Goal: Information Seeking & Learning: Check status

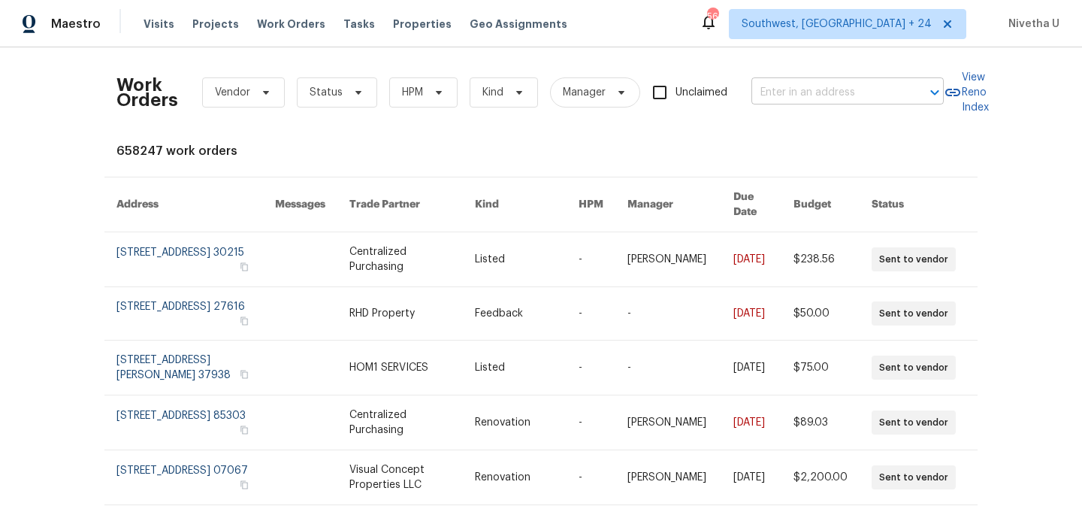
click at [841, 91] on input "text" at bounding box center [826, 92] width 150 height 23
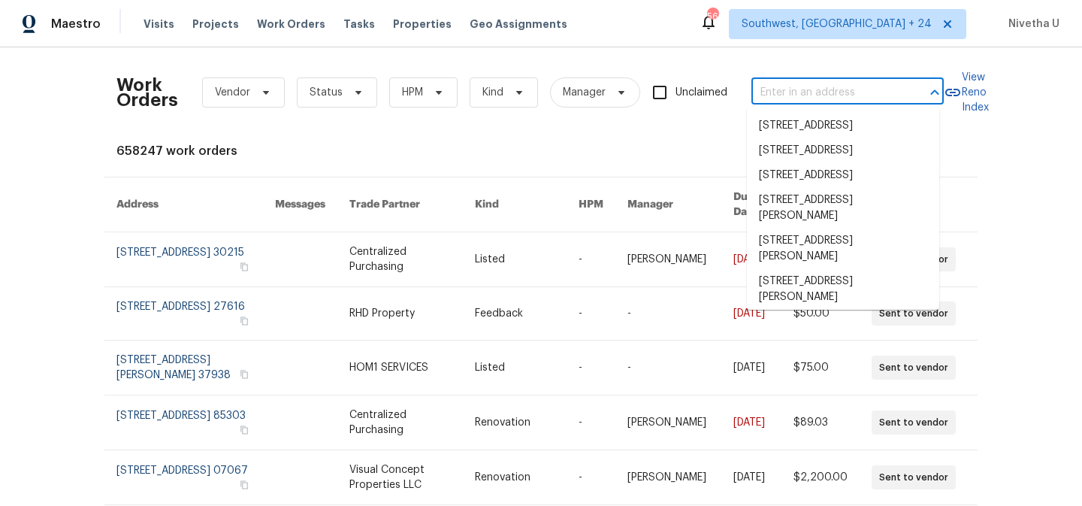
paste input "44 Fendley Trce Newnan, GA 30263"
type input "44 Fendley Trce Newnan, GA 30263"
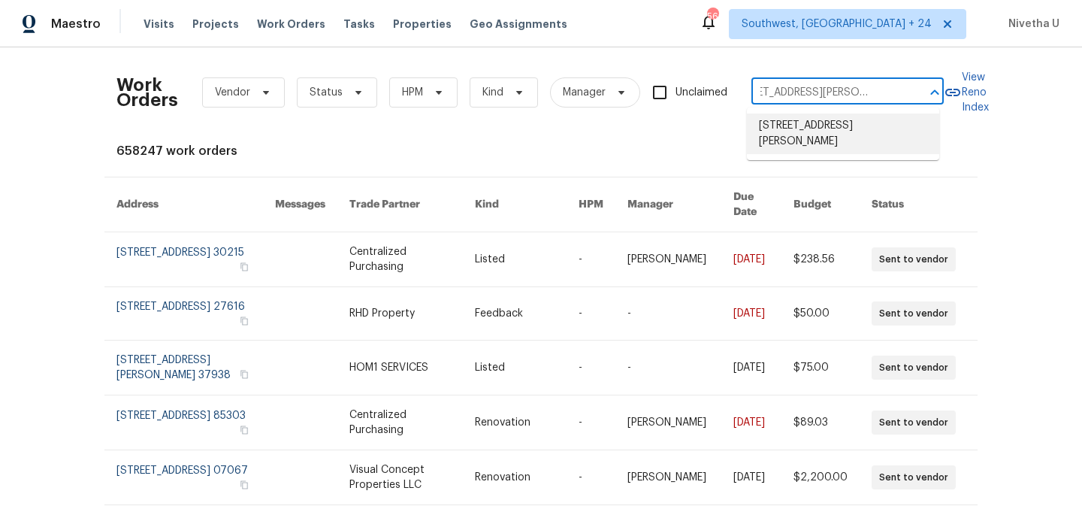
click at [851, 131] on li "44 Fendley Trce, Newnan, GA 30263" at bounding box center [843, 133] width 192 height 41
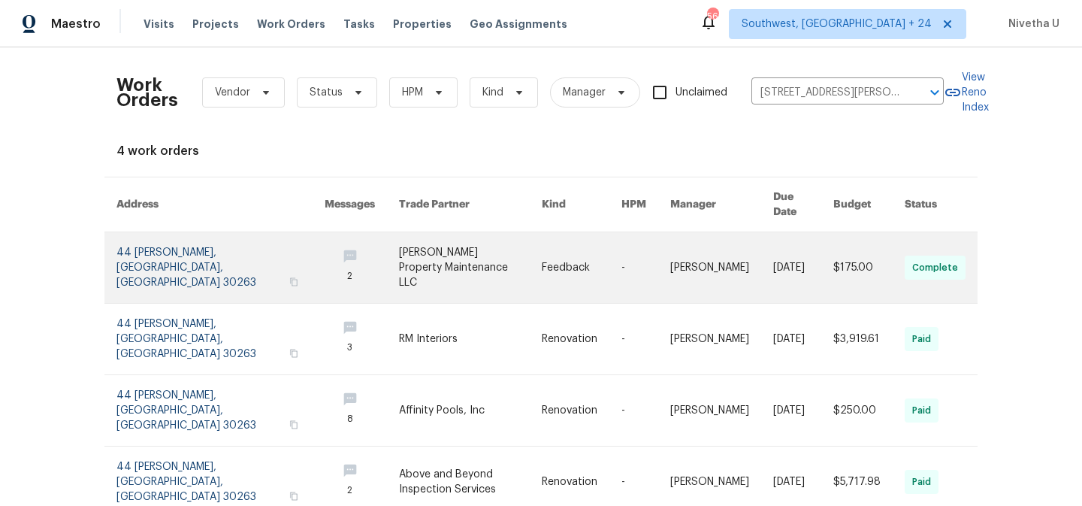
click at [172, 258] on link at bounding box center [220, 267] width 208 height 71
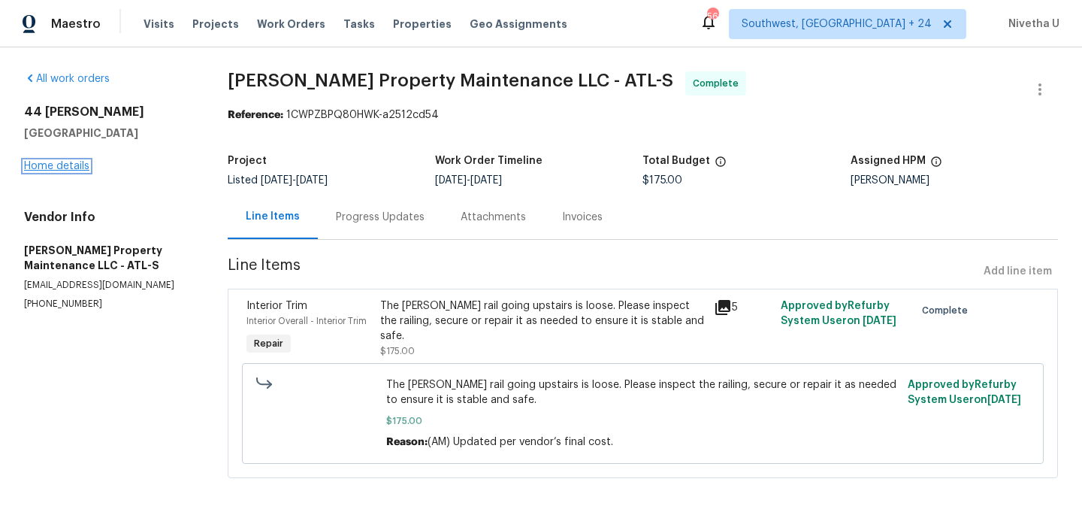
click at [55, 164] on link "Home details" at bounding box center [56, 166] width 65 height 11
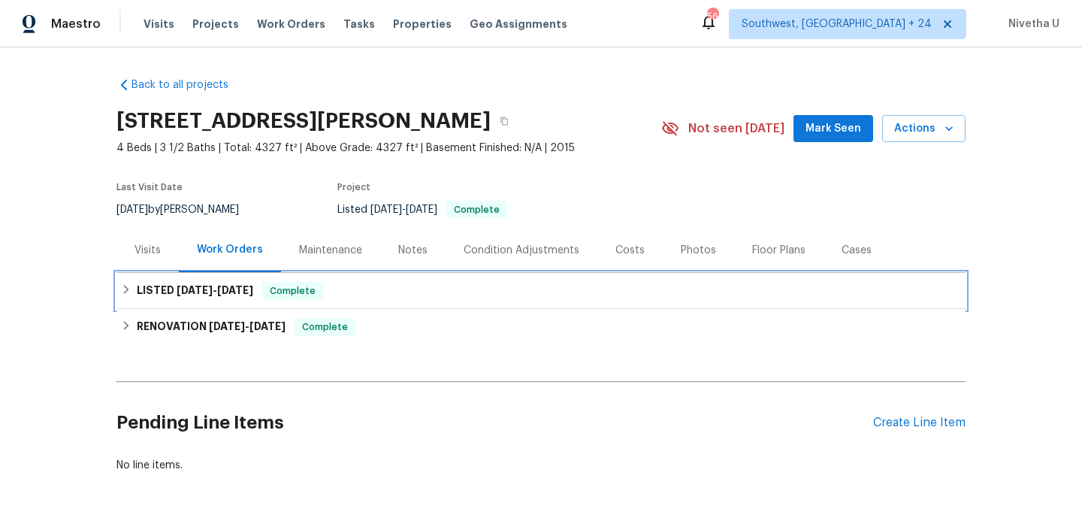
click at [337, 285] on div "LISTED 8/26/25 - 8/28/25 Complete" at bounding box center [541, 291] width 840 height 18
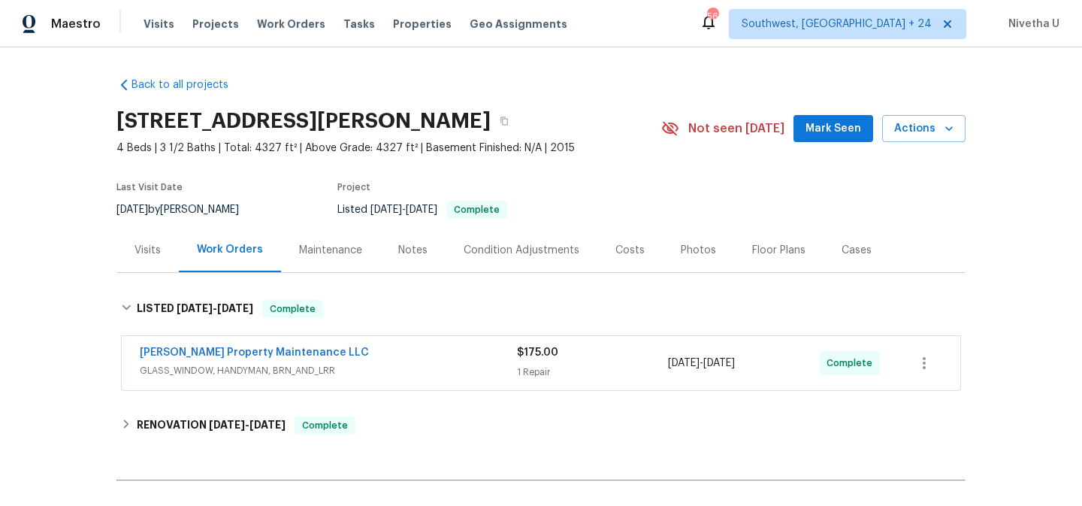
click at [362, 364] on span "GLASS_WINDOW, HANDYMAN, BRN_AND_LRR" at bounding box center [328, 370] width 377 height 15
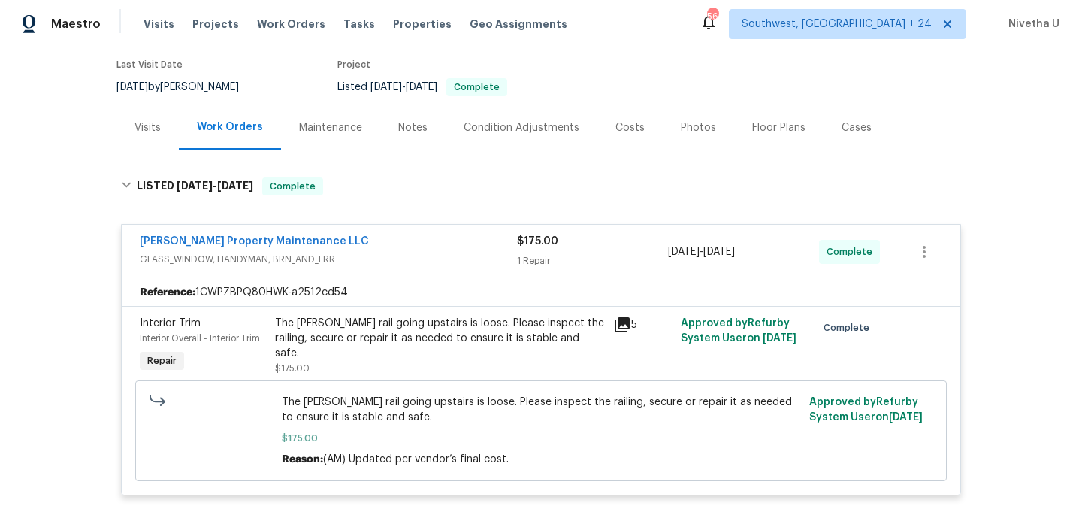
scroll to position [171, 0]
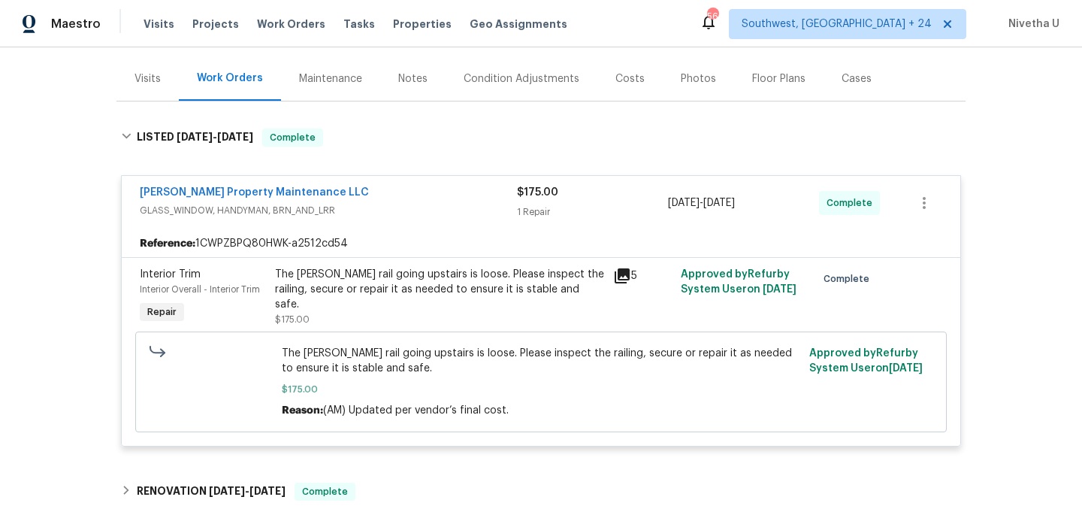
click at [343, 203] on span "GLASS_WINDOW, HANDYMAN, BRN_AND_LRR" at bounding box center [328, 210] width 377 height 15
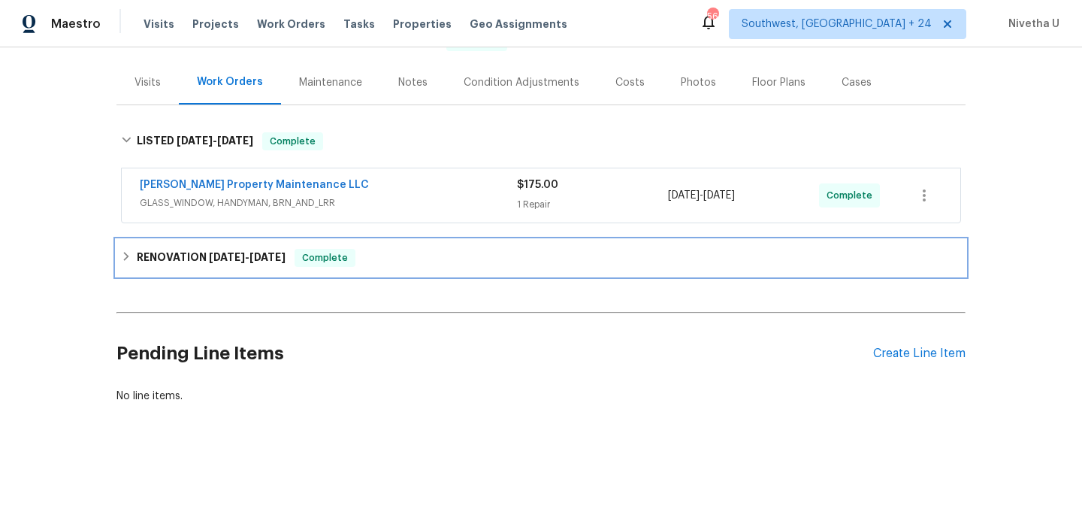
click at [345, 262] on div "Complete" at bounding box center [324, 258] width 61 height 18
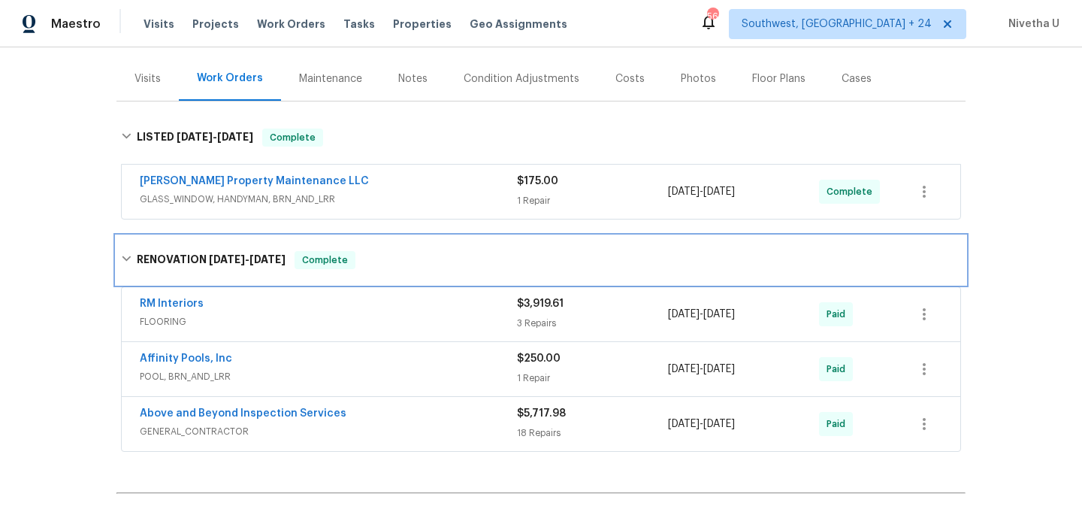
click at [401, 259] on div "RENOVATION 3/11/25 - 3/17/25 Complete" at bounding box center [541, 260] width 840 height 18
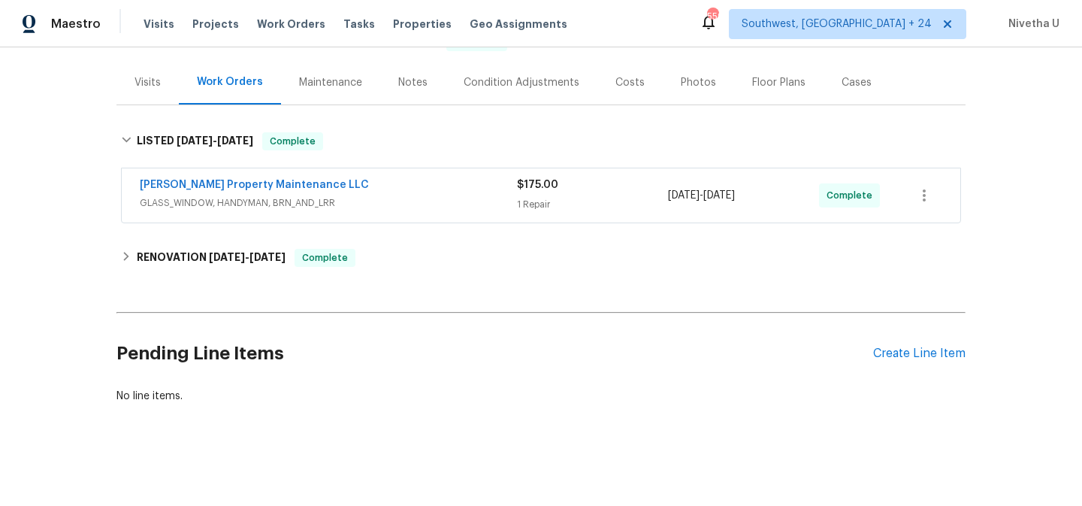
click at [270, 32] on div "Visits Projects Work Orders Tasks Properties Geo Assignments" at bounding box center [364, 24] width 442 height 30
click at [270, 24] on span "Work Orders" at bounding box center [291, 24] width 68 height 15
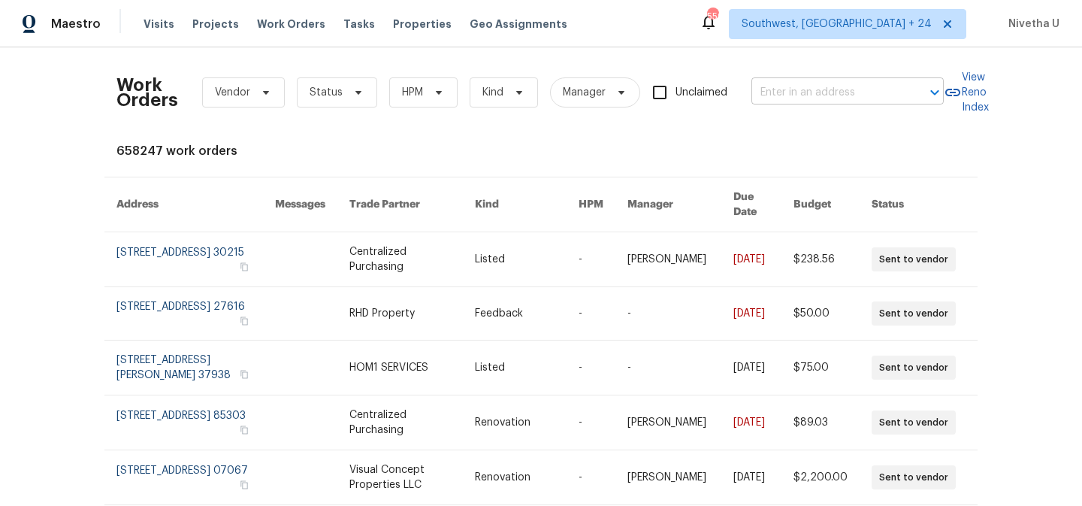
click at [789, 116] on div "Work Orders Vendor Status HPM Kind Manager Unclaimed ​" at bounding box center [529, 92] width 827 height 66
click at [786, 95] on input "text" at bounding box center [826, 92] width 150 height 23
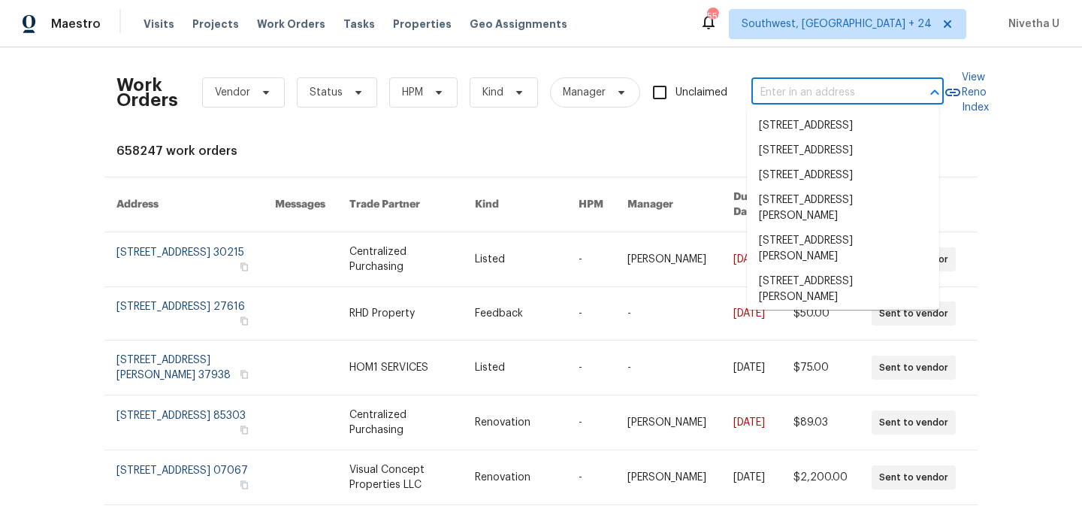
paste input "294 Farm Ridge Dr NE Woodstock, GA 30188"
type input "294 Farm Ridge Dr NE Woodstock, GA 30188"
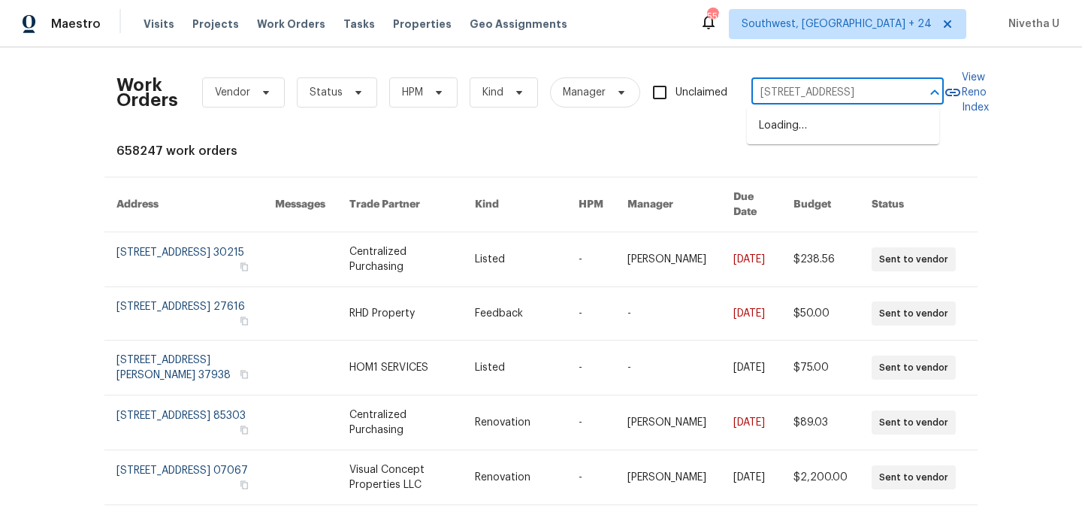
scroll to position [0, 78]
click at [802, 134] on li "294 Farm Ridge Dr NE, Woodstock, GA 30188" at bounding box center [843, 133] width 192 height 41
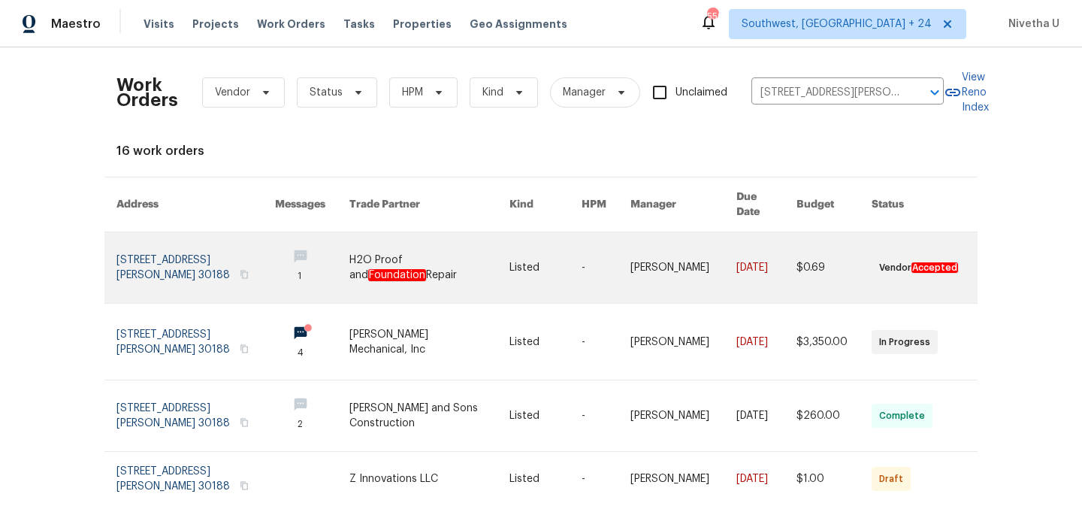
click at [160, 245] on link at bounding box center [195, 267] width 158 height 71
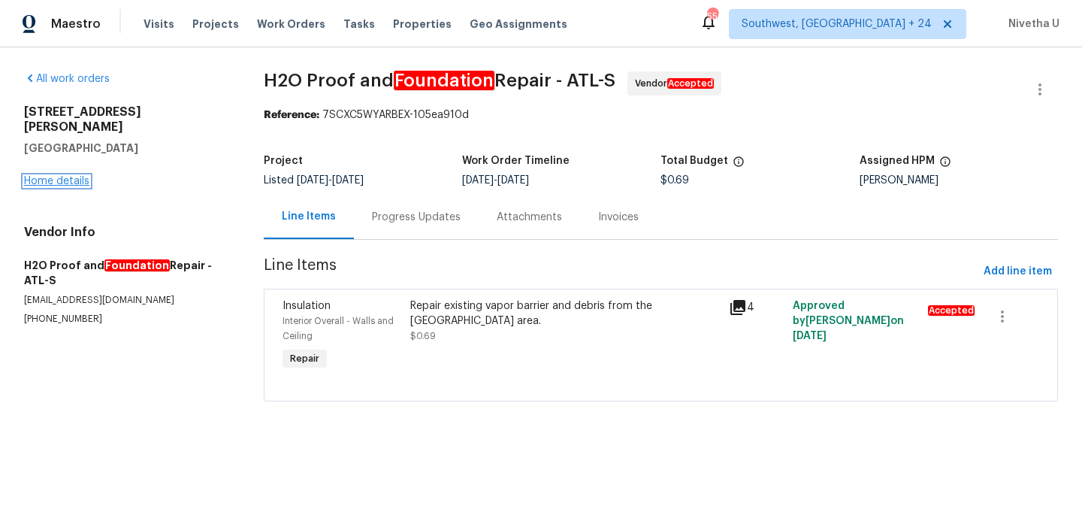
click at [38, 176] on link "Home details" at bounding box center [56, 181] width 65 height 11
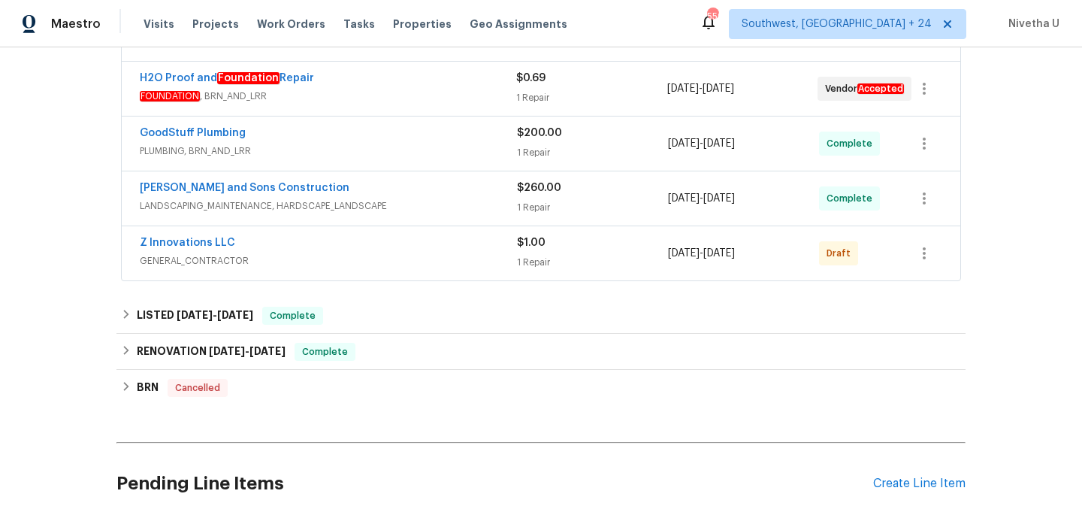
scroll to position [337, 0]
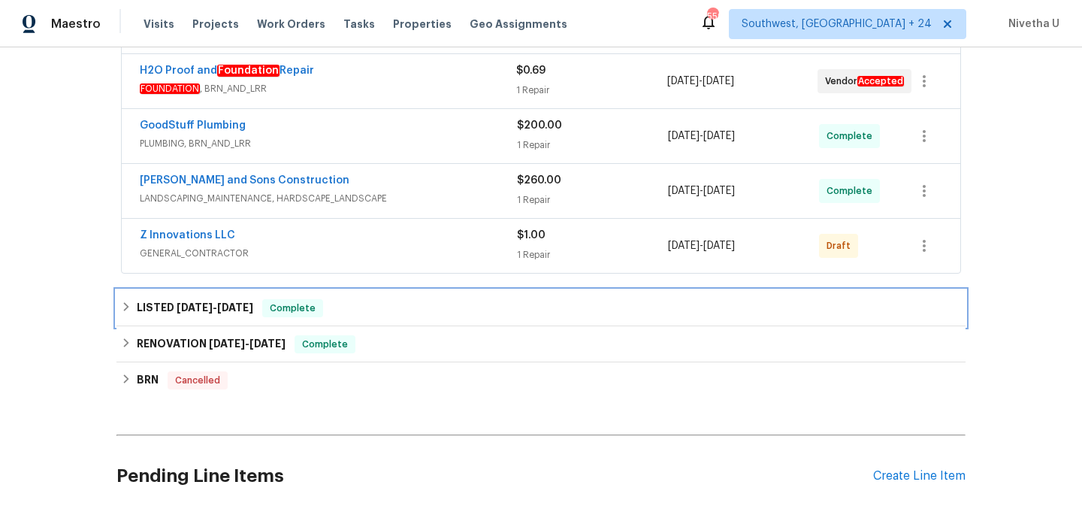
click at [342, 304] on div "LISTED 5/8/25 - 5/19/25 Complete" at bounding box center [541, 308] width 840 height 18
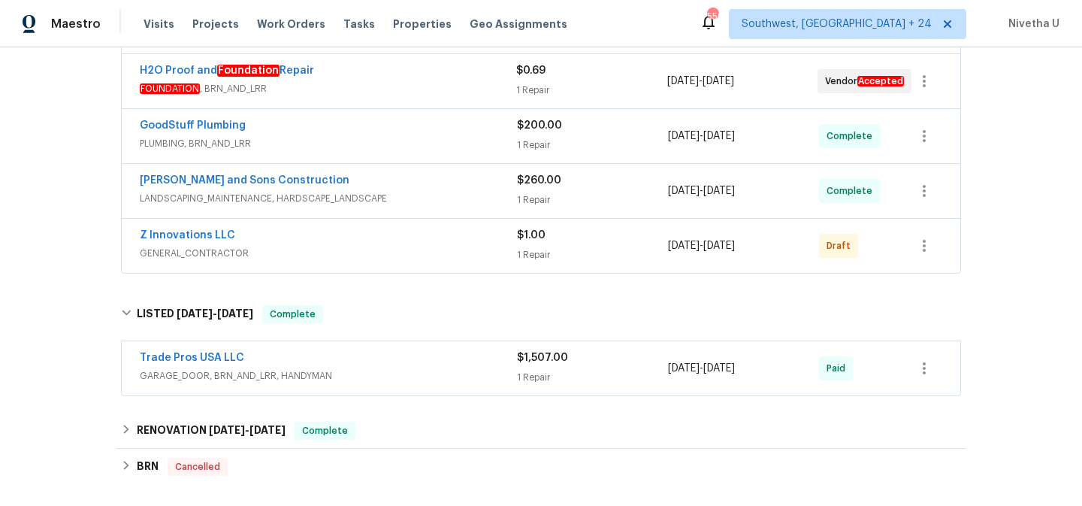
click at [387, 372] on span "GARAGE_DOOR, BRN_AND_LRR, HANDYMAN" at bounding box center [328, 375] width 377 height 15
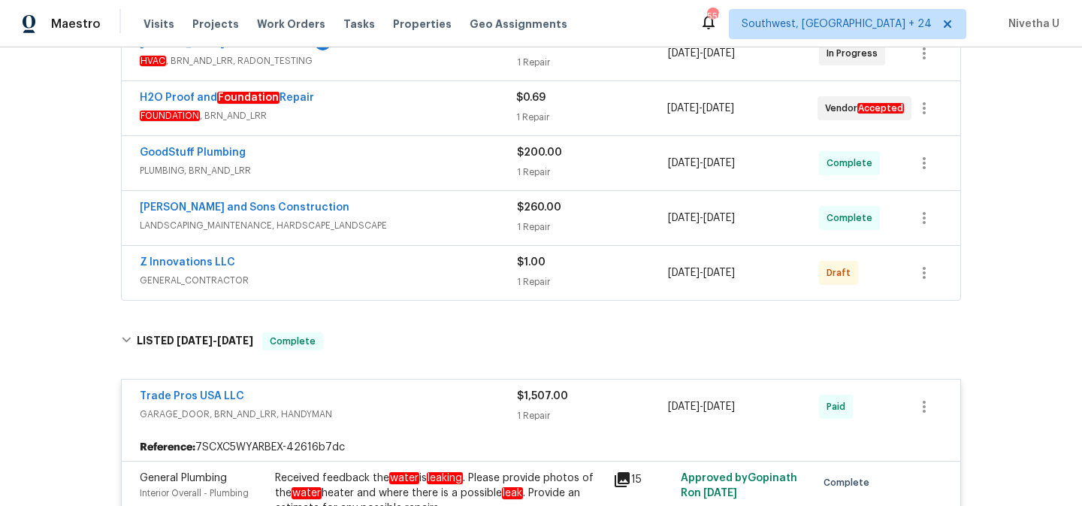
scroll to position [308, 0]
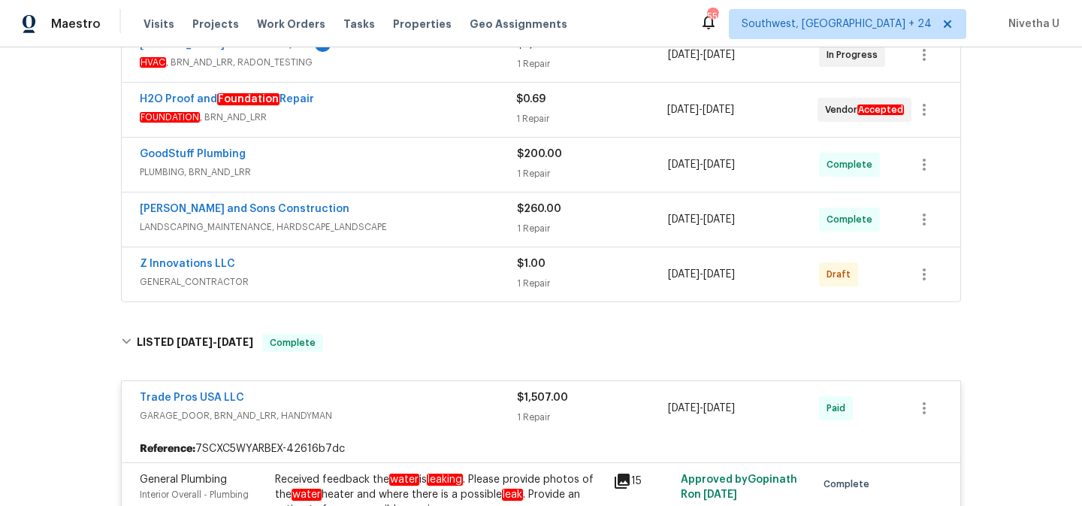
click at [365, 275] on span "GENERAL_CONTRACTOR" at bounding box center [328, 281] width 377 height 15
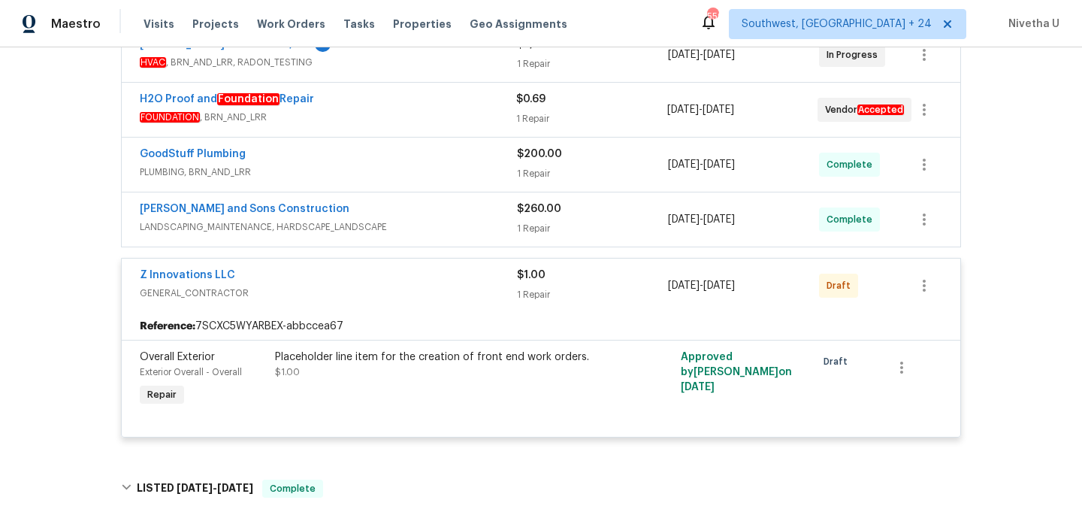
click at [367, 284] on div "Z Innovations LLC" at bounding box center [328, 276] width 377 height 18
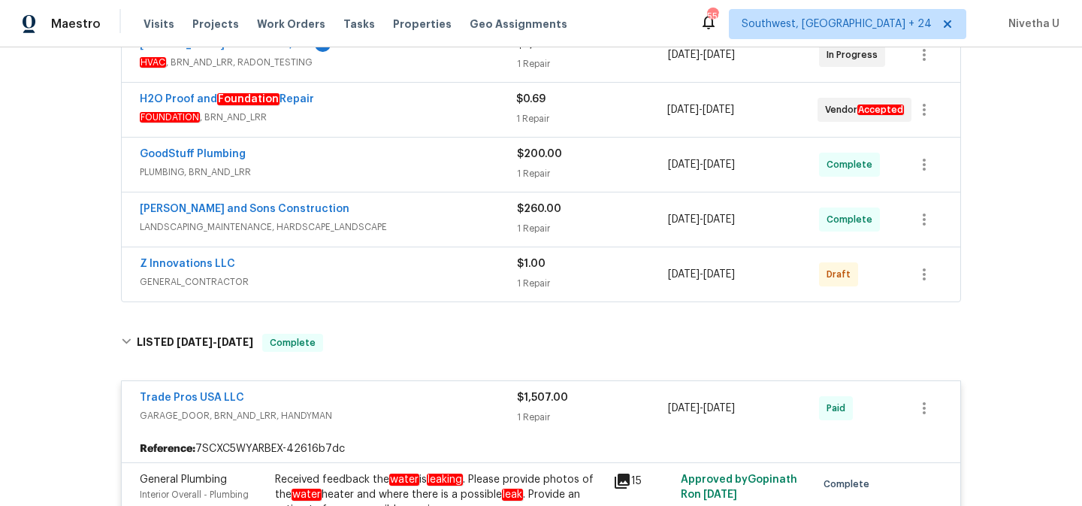
click at [385, 219] on span "LANDSCAPING_MAINTENANCE, HARDSCAPE_LANDSCAPE" at bounding box center [328, 226] width 377 height 15
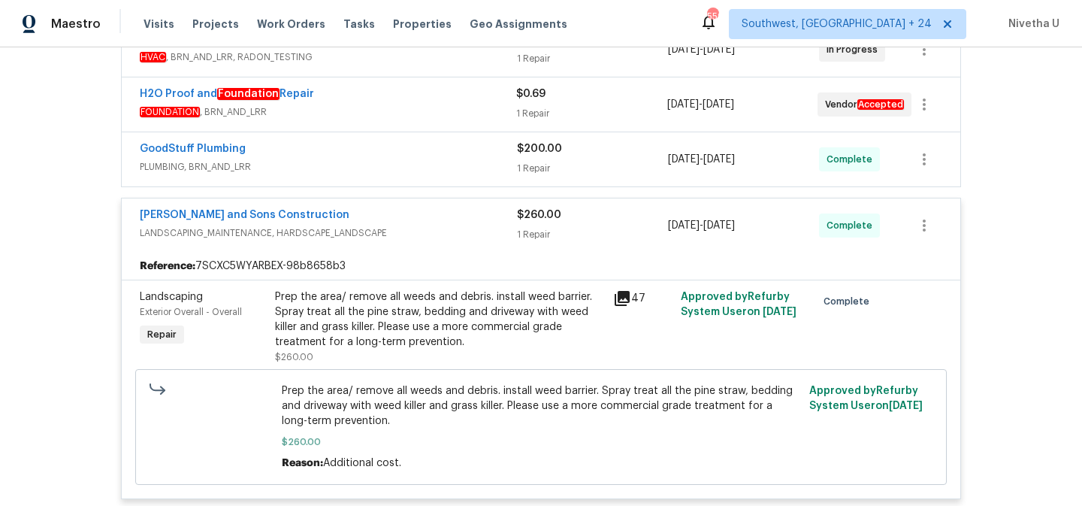
scroll to position [306, 0]
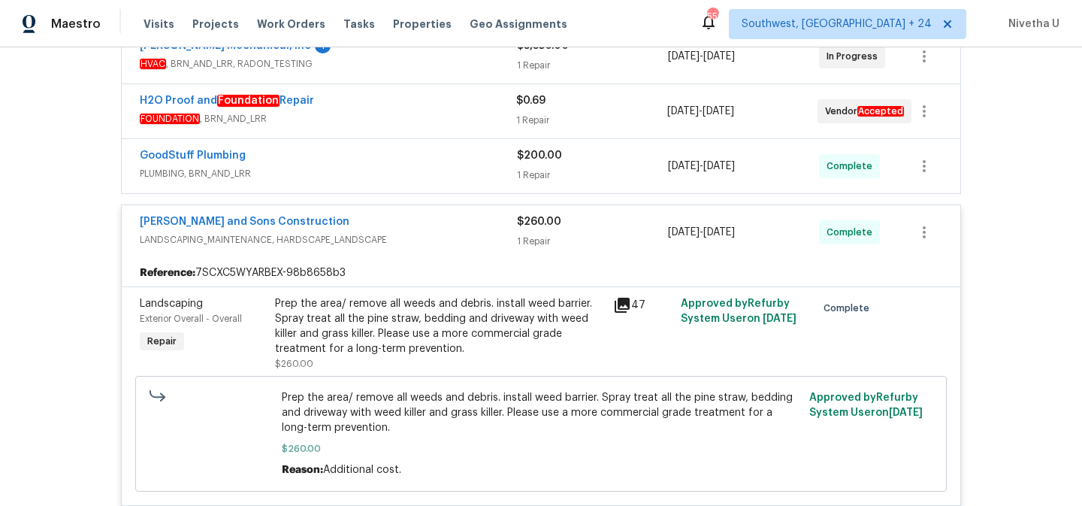
click at [403, 233] on span "LANDSCAPING_MAINTENANCE, HARDSCAPE_LANDSCAPE" at bounding box center [328, 239] width 377 height 15
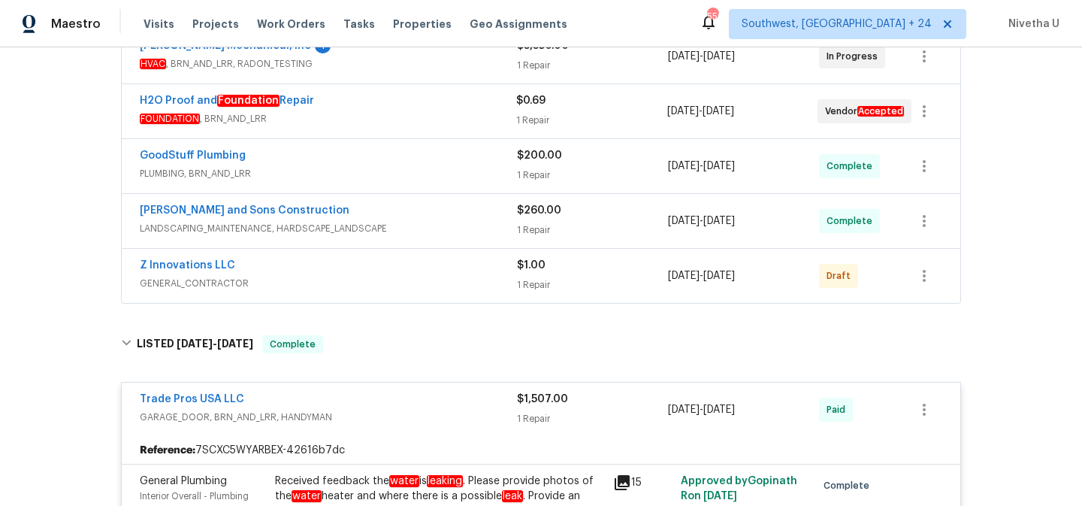
click at [390, 170] on span "PLUMBING, BRN_AND_LRR" at bounding box center [328, 173] width 377 height 15
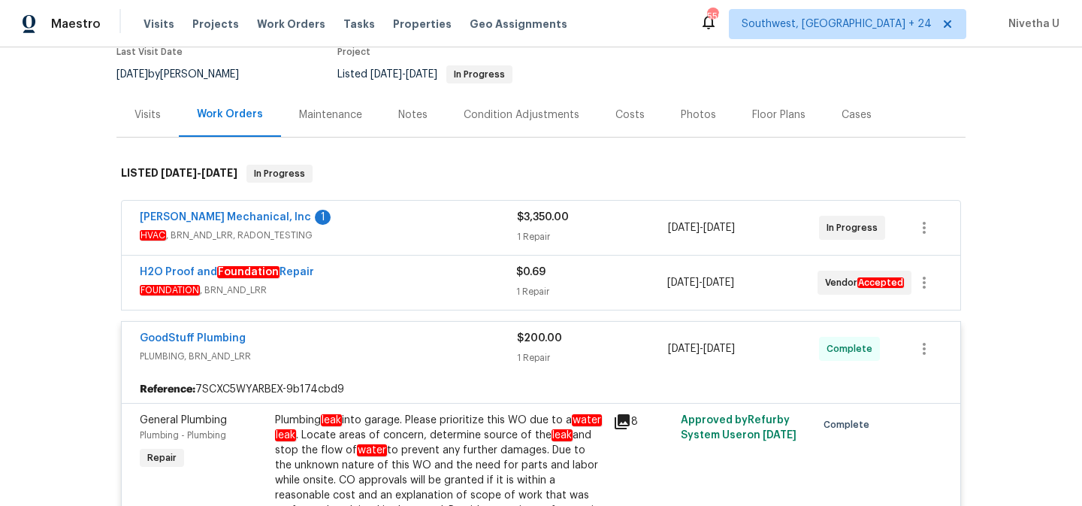
scroll to position [134, 0]
click at [402, 284] on span "FOUNDATION , BRN_AND_LRR" at bounding box center [328, 290] width 376 height 15
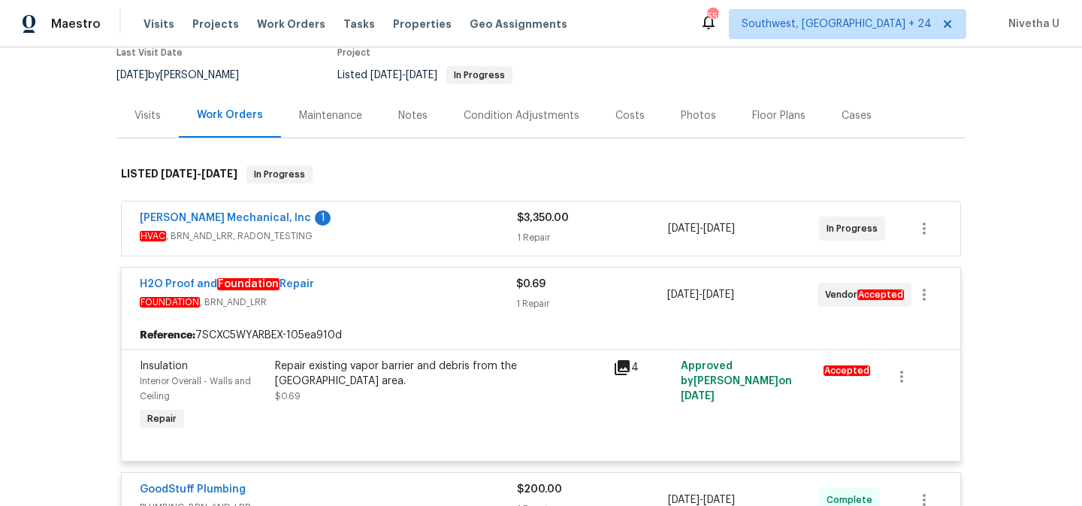
click at [407, 300] on span "FOUNDATION , BRN_AND_LRR" at bounding box center [328, 301] width 376 height 15
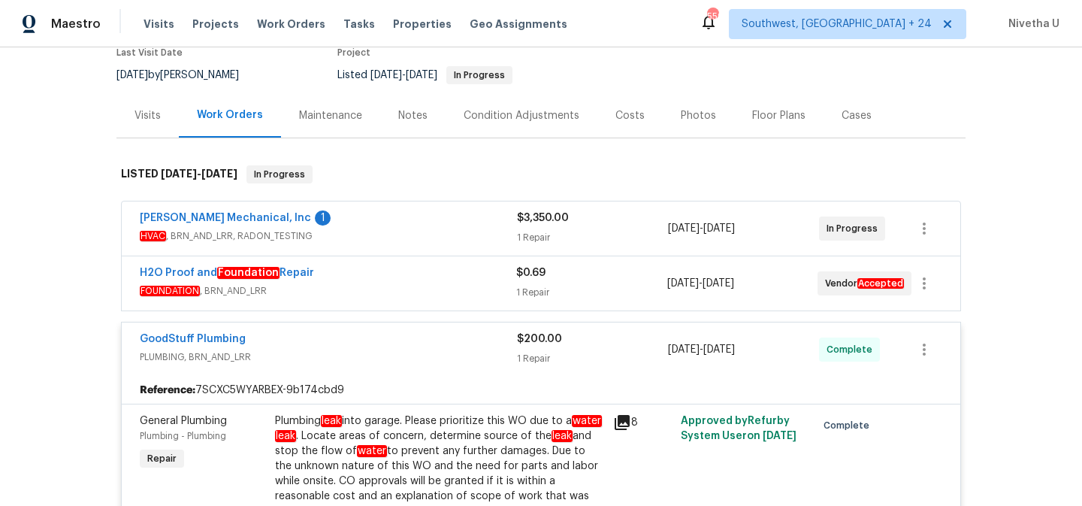
click at [400, 235] on span "HVAC , BRN_AND_LRR, RADON_TESTING" at bounding box center [328, 235] width 377 height 15
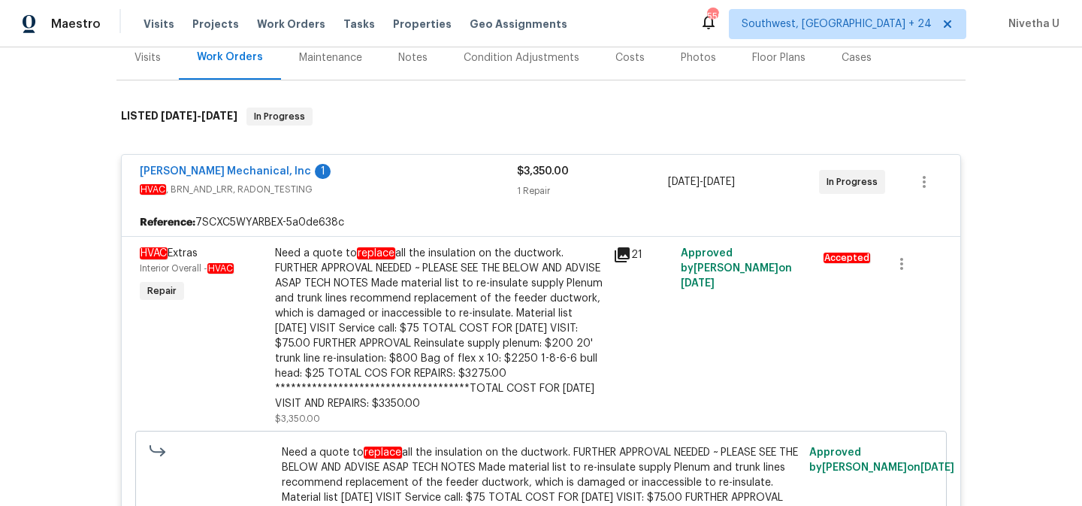
scroll to position [181, 0]
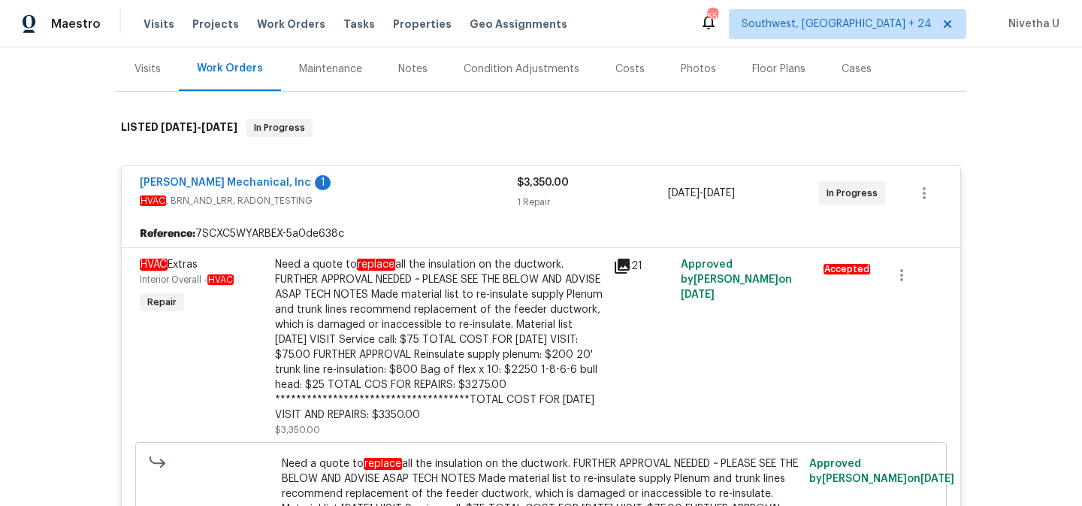
click at [384, 175] on div "JH Martin Mechanical, Inc 1" at bounding box center [328, 184] width 377 height 18
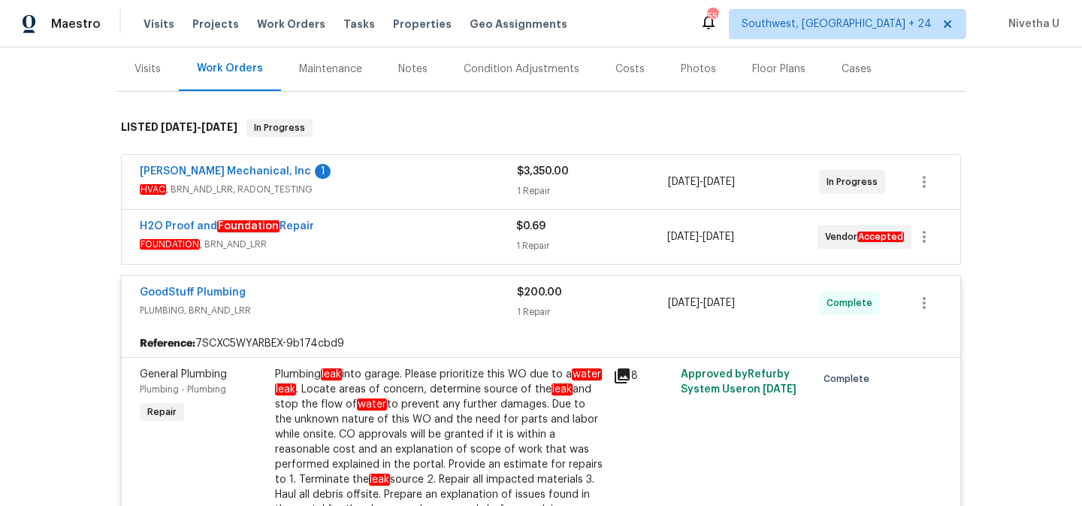
click at [403, 248] on span "FOUNDATION , BRN_AND_LRR" at bounding box center [328, 244] width 376 height 15
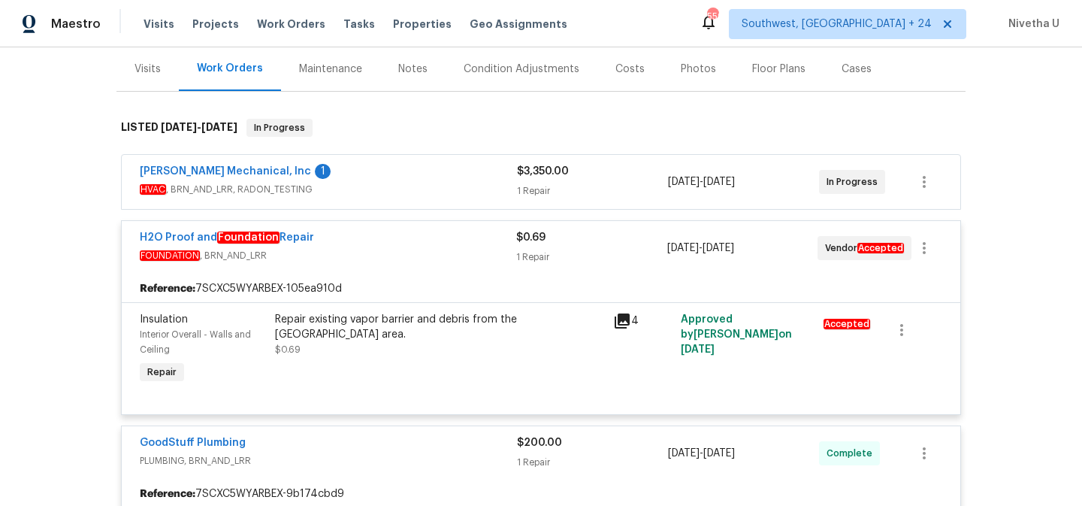
click at [403, 248] on span "FOUNDATION , BRN_AND_LRR" at bounding box center [328, 255] width 376 height 15
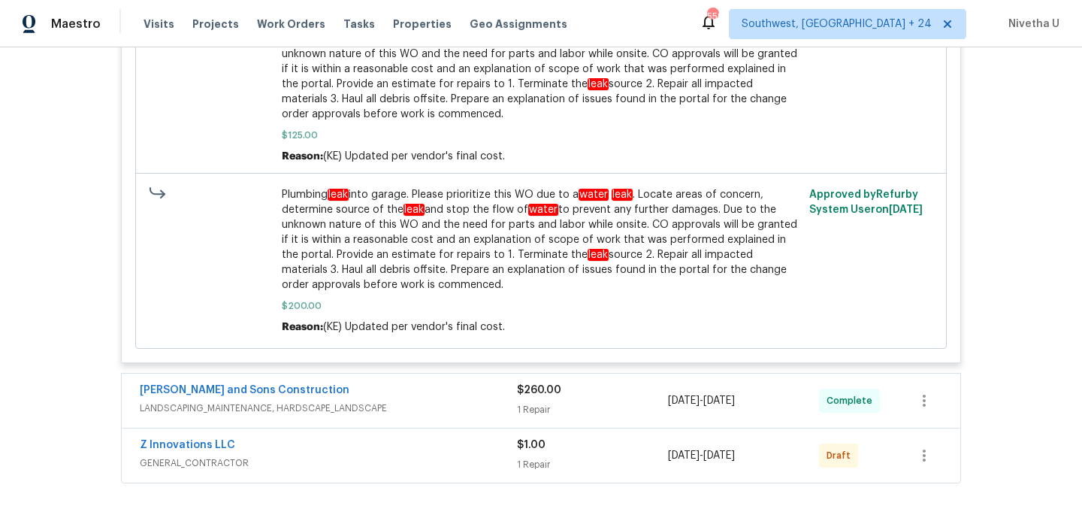
scroll to position [1085, 0]
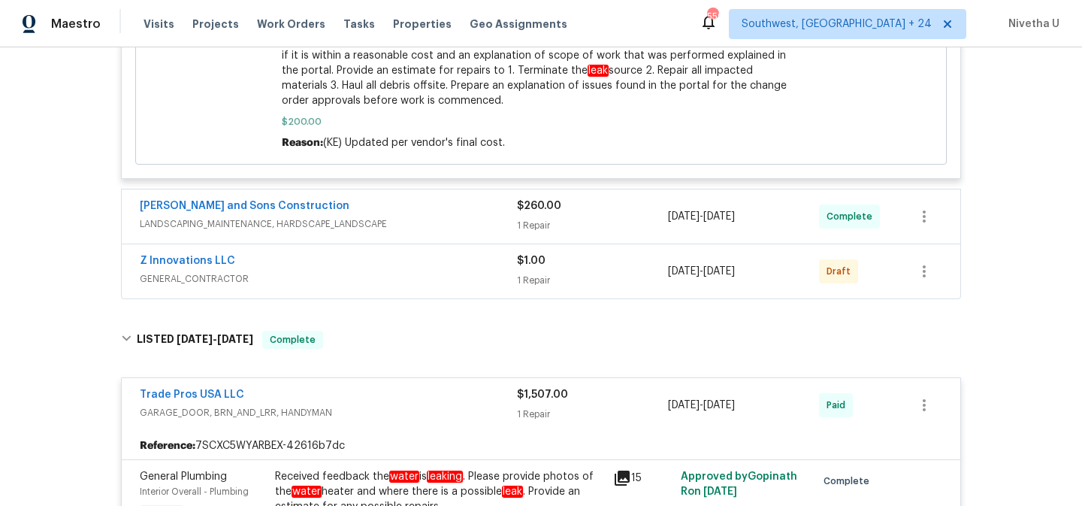
click at [418, 204] on div "Reyes and Sons Construction" at bounding box center [328, 207] width 377 height 18
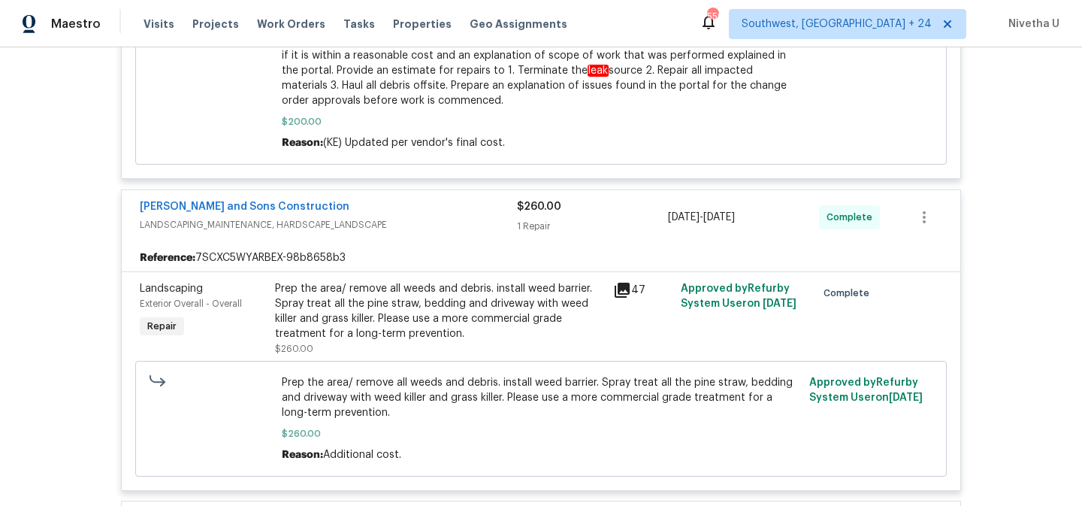
click at [429, 225] on span "LANDSCAPING_MAINTENANCE, HARDSCAPE_LANDSCAPE" at bounding box center [328, 224] width 377 height 15
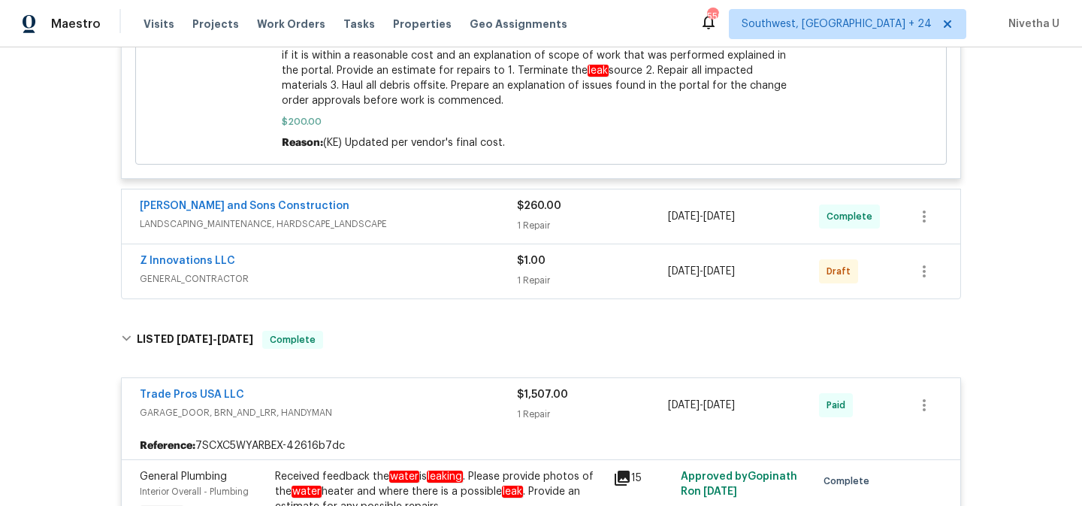
click at [427, 270] on div "Z Innovations LLC" at bounding box center [328, 262] width 377 height 18
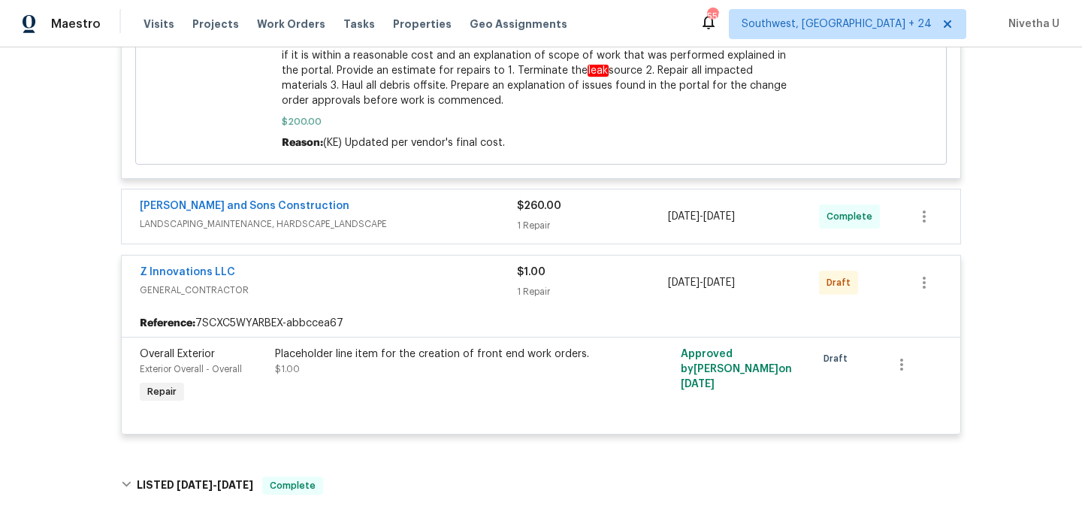
click at [430, 285] on span "GENERAL_CONTRACTOR" at bounding box center [328, 289] width 377 height 15
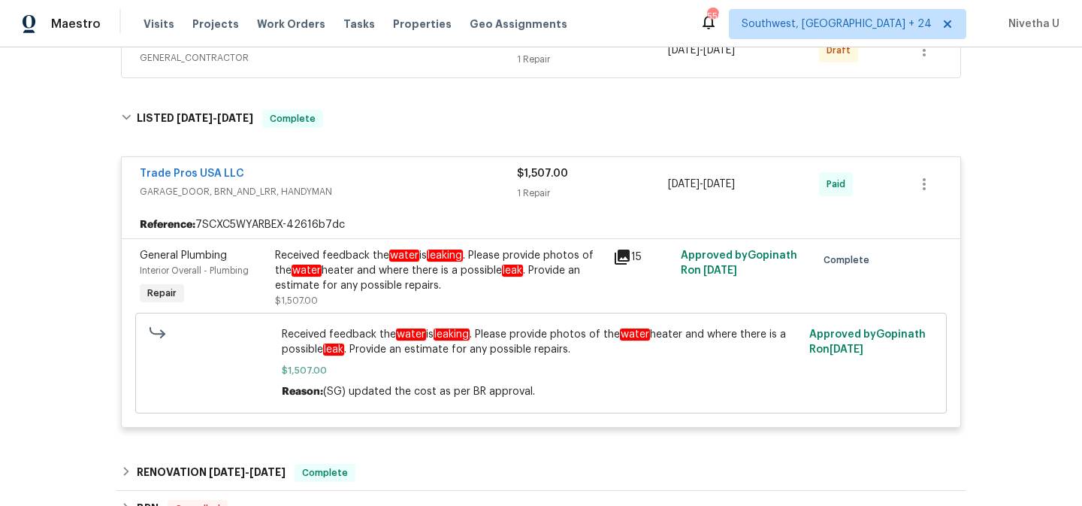
scroll to position [1304, 0]
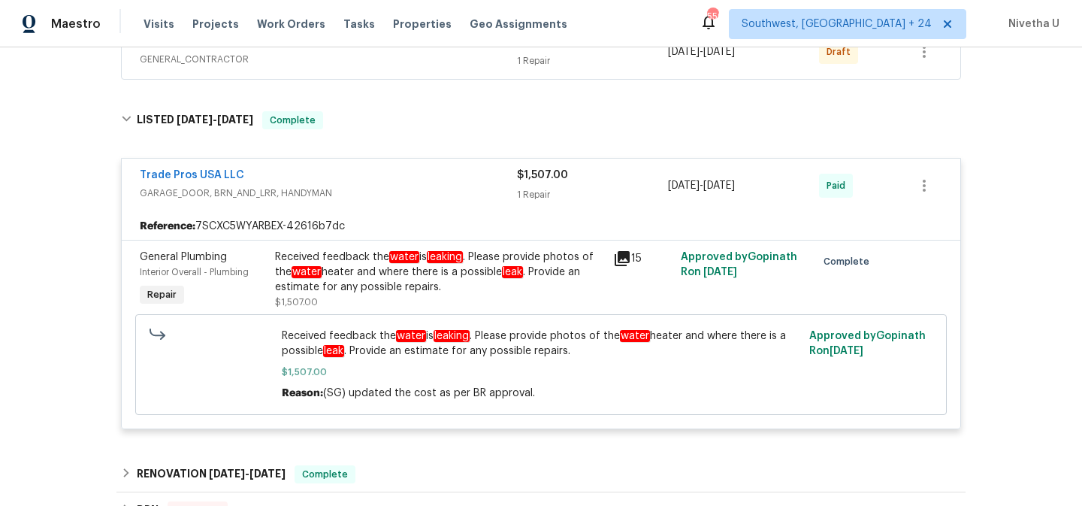
click at [434, 195] on span "GARAGE_DOOR, BRN_AND_LRR, HANDYMAN" at bounding box center [328, 193] width 377 height 15
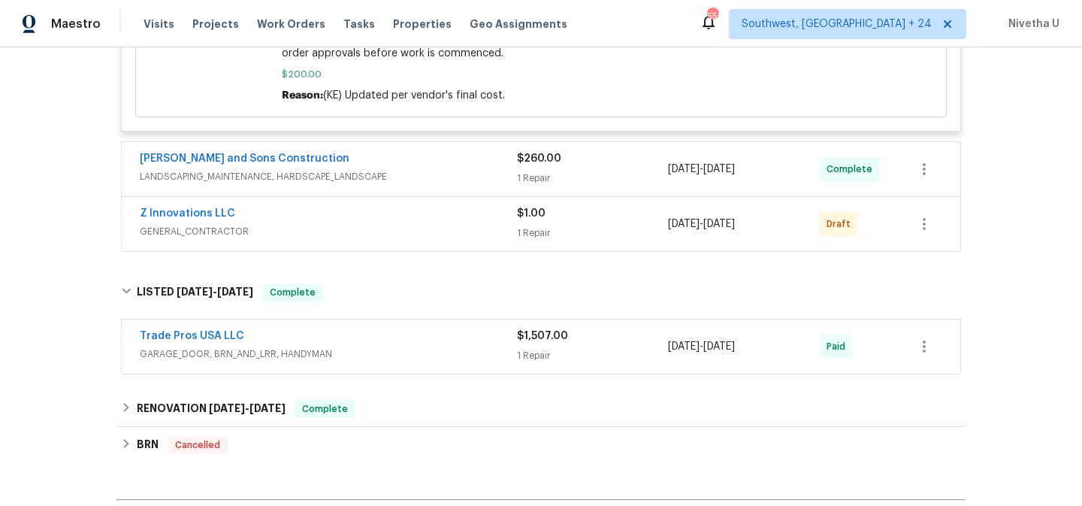
scroll to position [1130, 0]
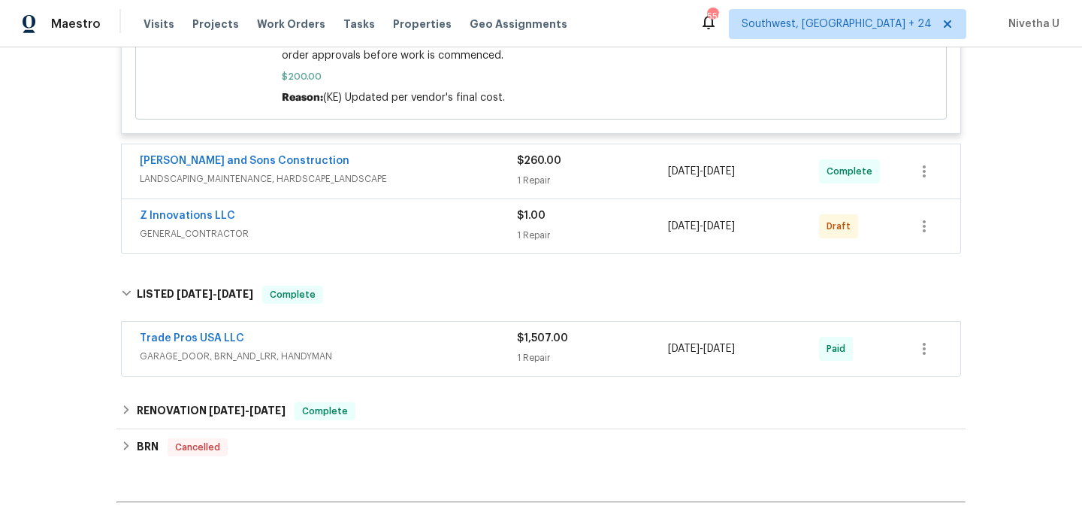
click at [338, 335] on div "Trade Pros USA LLC" at bounding box center [328, 339] width 377 height 18
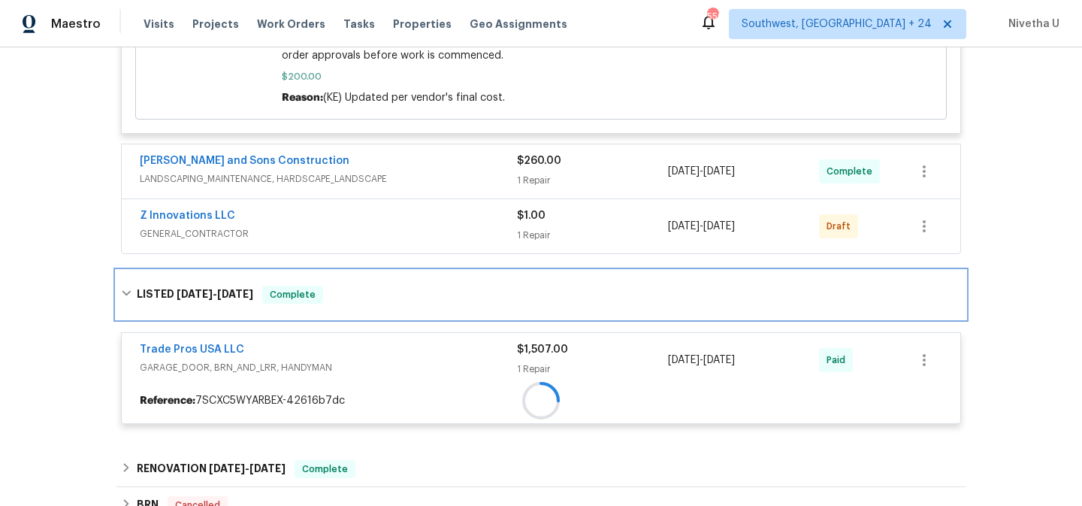
click at [338, 300] on div "LISTED 5/8/25 - 5/19/25 Complete" at bounding box center [541, 294] width 840 height 18
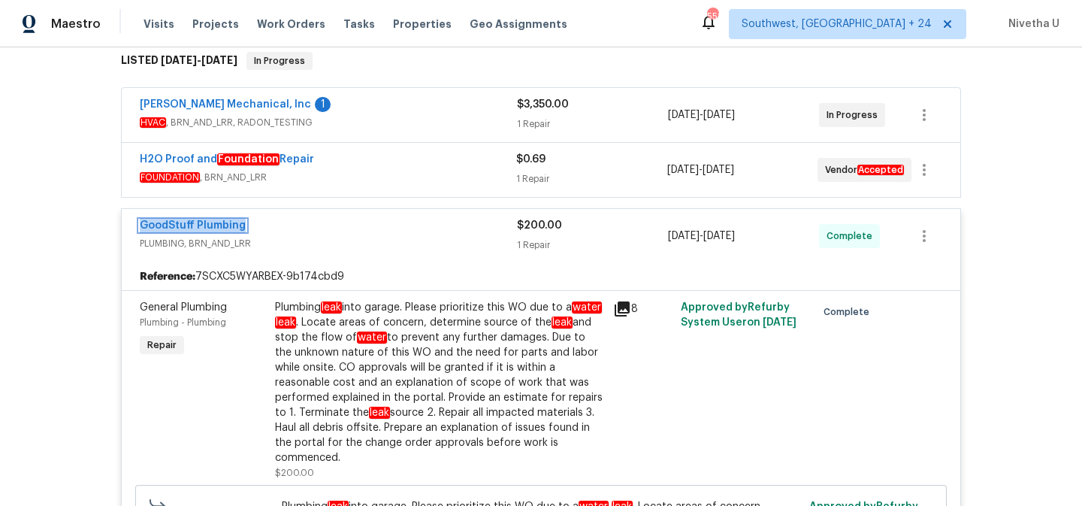
scroll to position [247, 0]
click at [396, 262] on div "GoodStuff Plumbing PLUMBING, BRN_AND_LRR $200.00 1 Repair 8/27/2025 - 8/28/2025…" at bounding box center [541, 237] width 838 height 54
click at [387, 237] on span "PLUMBING, BRN_AND_LRR" at bounding box center [328, 244] width 377 height 15
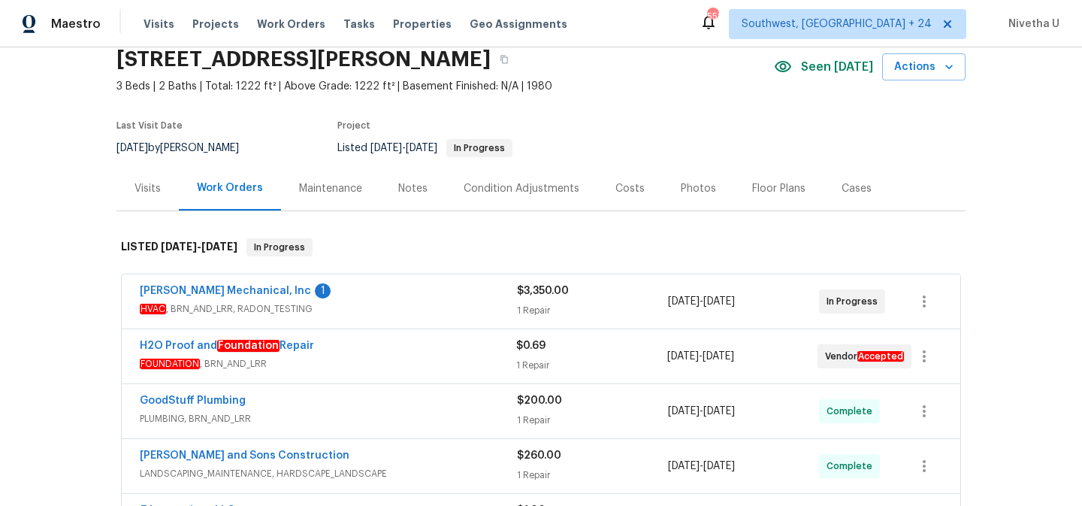
scroll to position [61, 0]
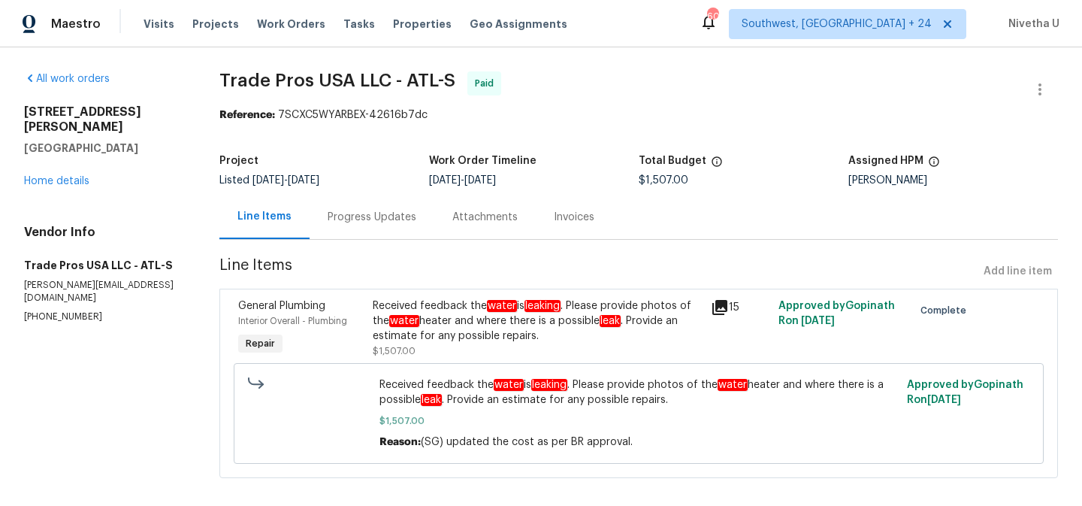
click at [370, 222] on div "Progress Updates" at bounding box center [371, 217] width 89 height 15
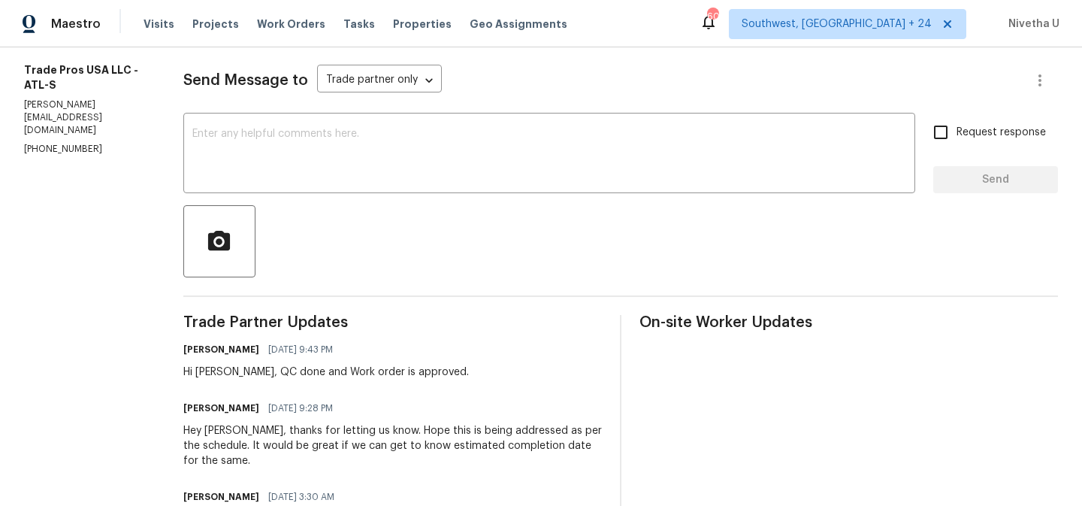
scroll to position [2, 0]
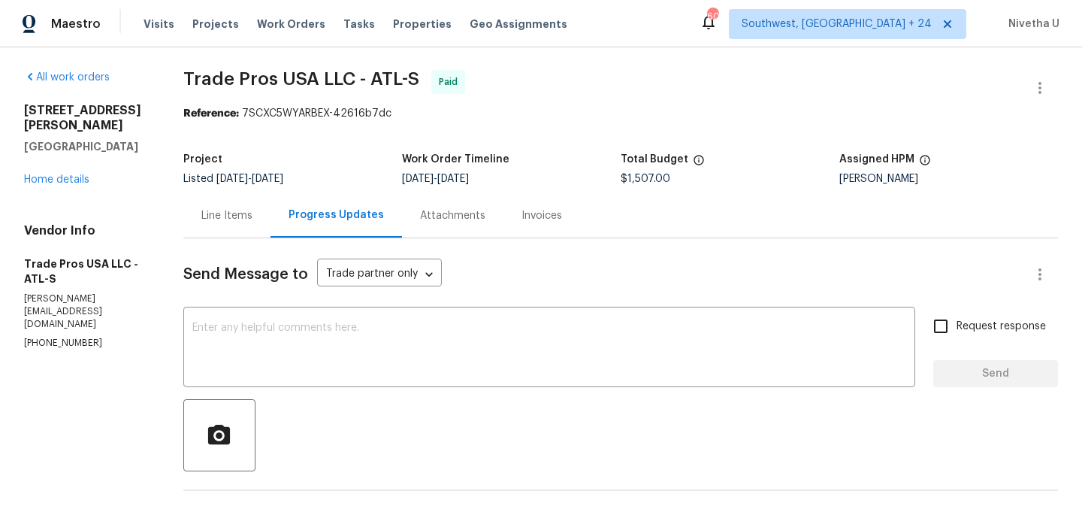
click at [199, 234] on div "Line Items" at bounding box center [226, 215] width 87 height 44
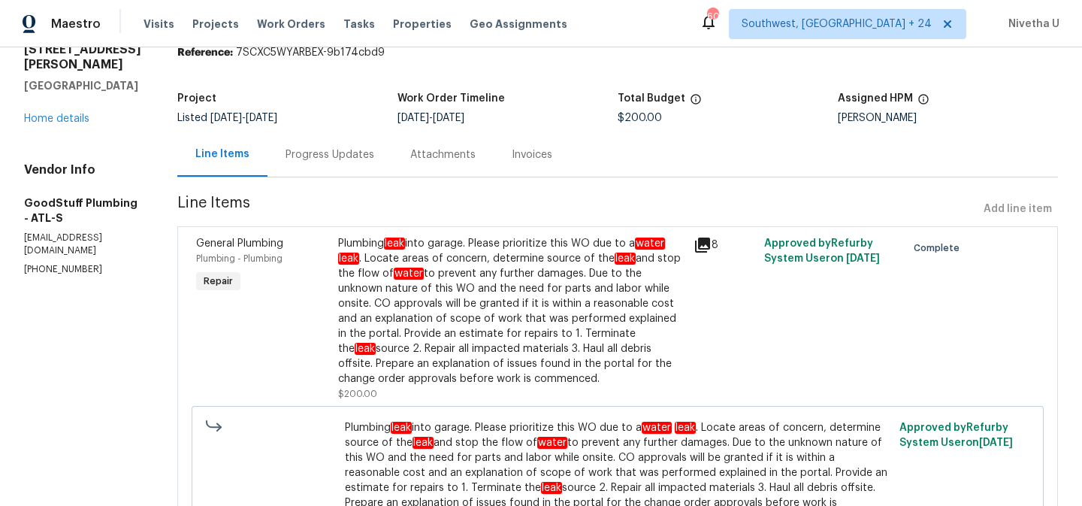
scroll to position [52, 0]
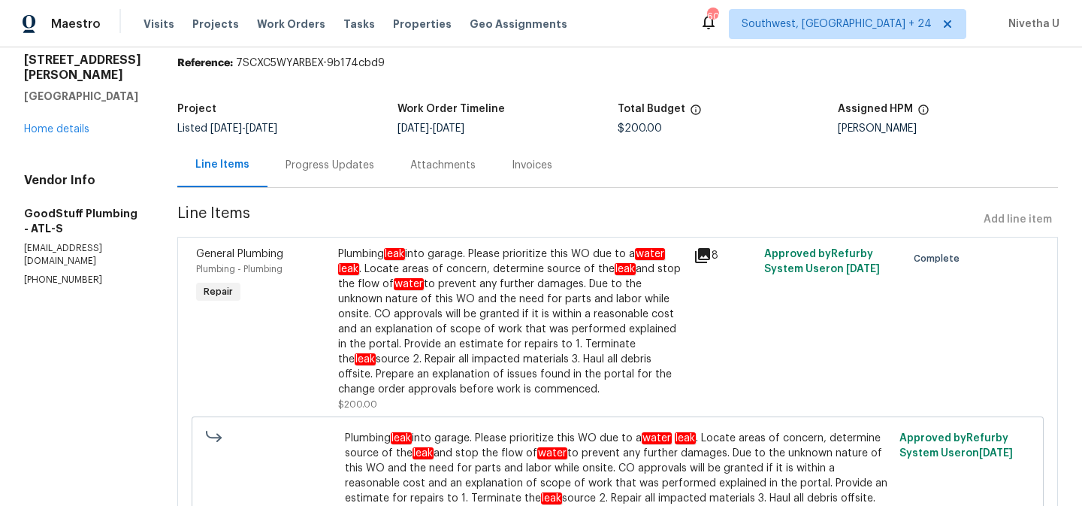
click at [345, 171] on div "Progress Updates" at bounding box center [329, 165] width 89 height 15
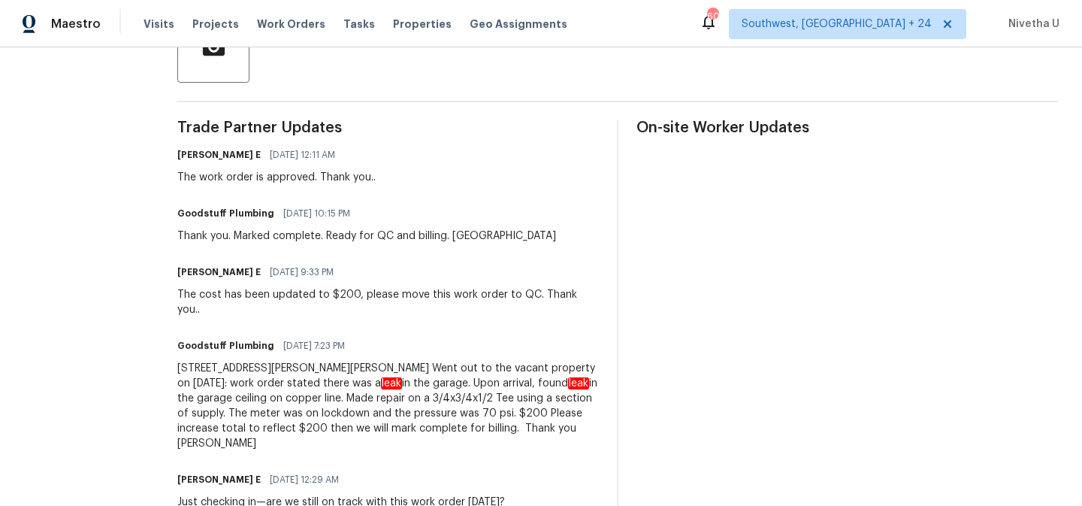
scroll to position [361, 0]
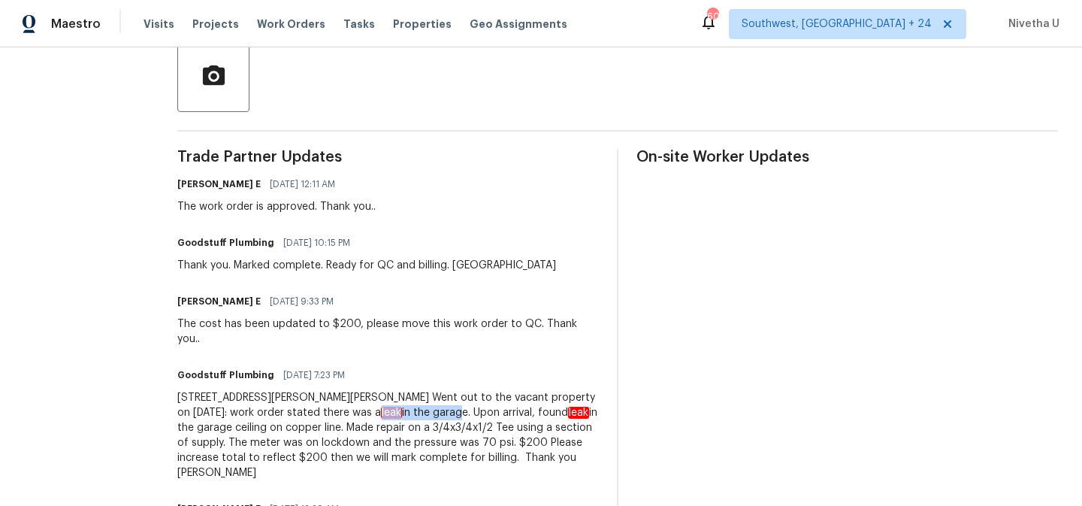
drag, startPoint x: 425, startPoint y: 415, endPoint x: 500, endPoint y: 414, distance: 75.1
click at [500, 414] on div "294 Farm Ridge Dr NE, Woodstock (Ken) Went out to the vacant property on 08/26/…" at bounding box center [387, 435] width 421 height 90
drag, startPoint x: 245, startPoint y: 428, endPoint x: 442, endPoint y: 428, distance: 197.5
click at [442, 428] on div "294 Farm Ridge Dr NE, Woodstock (Ken) Went out to the vacant property on 08/26/…" at bounding box center [387, 435] width 421 height 90
copy div "leak in the garage ceiling on copper line"
